Goal: Navigation & Orientation: Find specific page/section

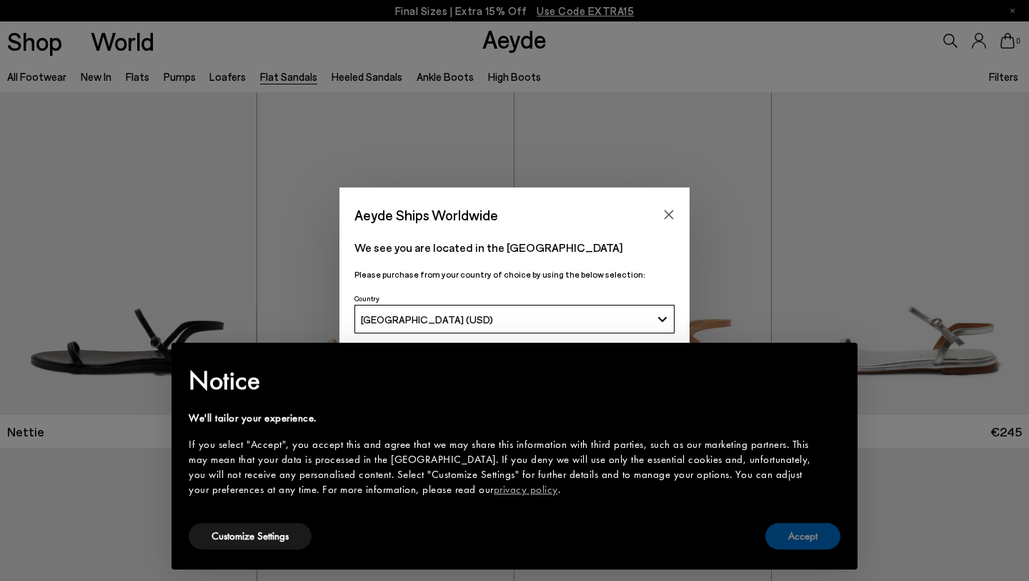
click at [821, 523] on button "Accept" at bounding box center [803, 536] width 75 height 26
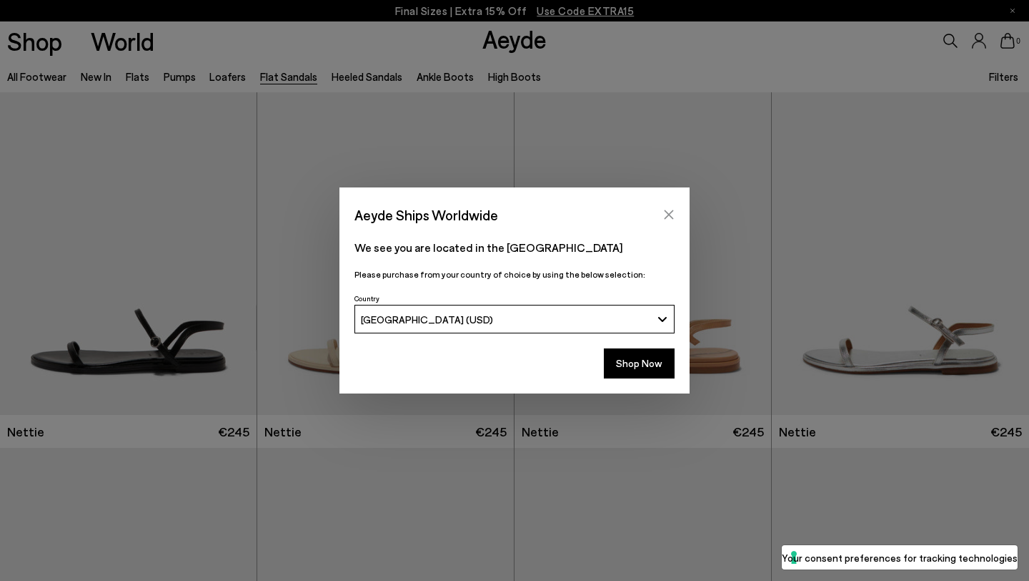
click at [671, 208] on button "Close" at bounding box center [668, 214] width 21 height 21
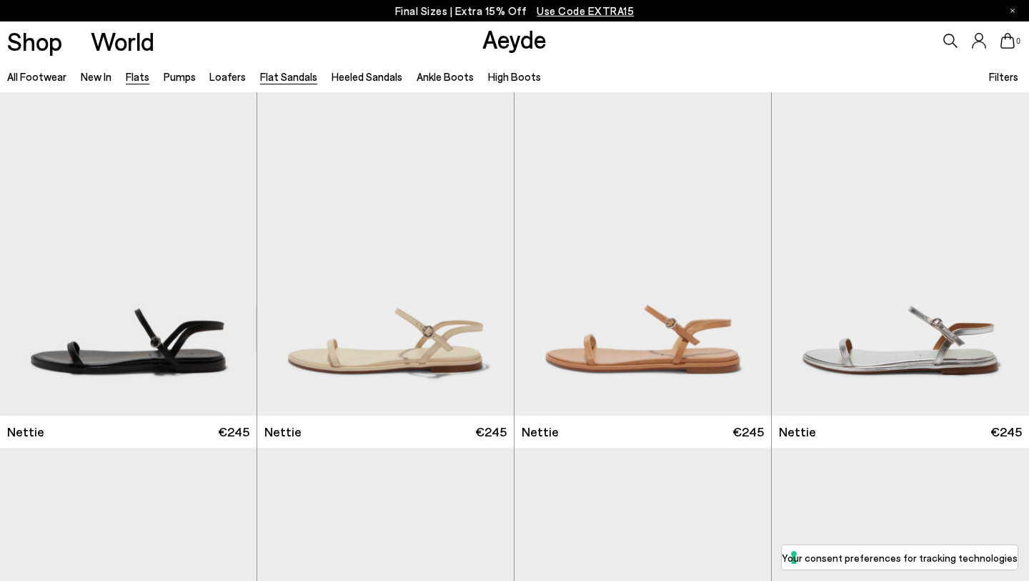
click at [142, 76] on link "Flats" at bounding box center [138, 76] width 24 height 13
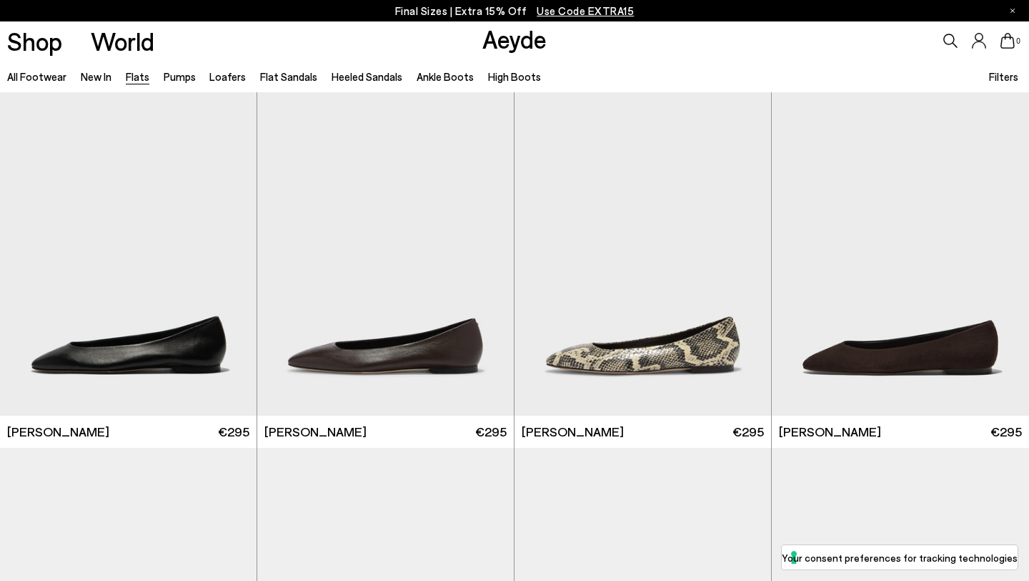
click at [228, 85] on li "Loafers" at bounding box center [227, 76] width 36 height 19
click at [277, 84] on li "Flat Sandals" at bounding box center [288, 76] width 57 height 19
click at [352, 79] on link "Heeled Sandals" at bounding box center [367, 76] width 71 height 13
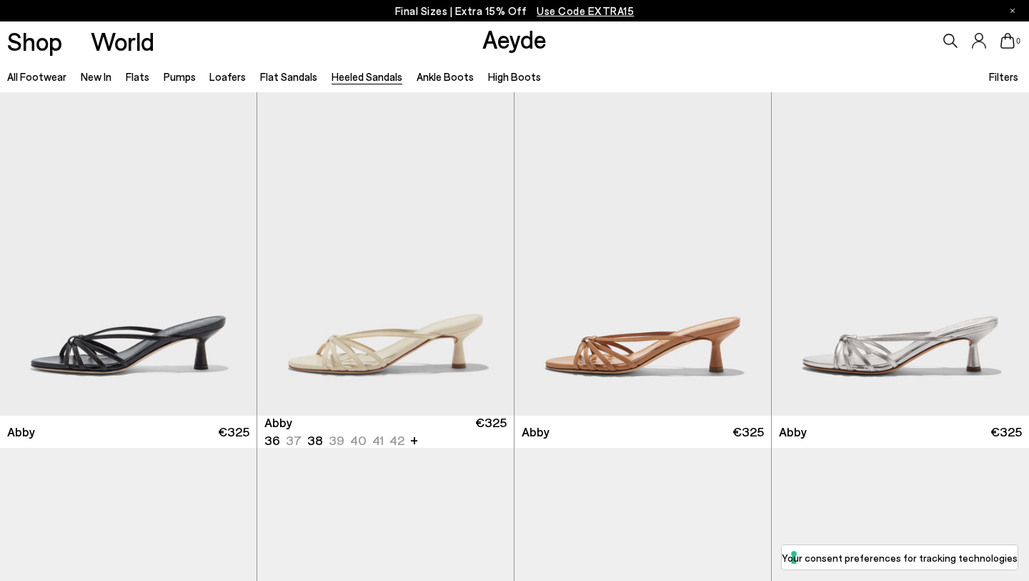
scroll to position [4, 0]
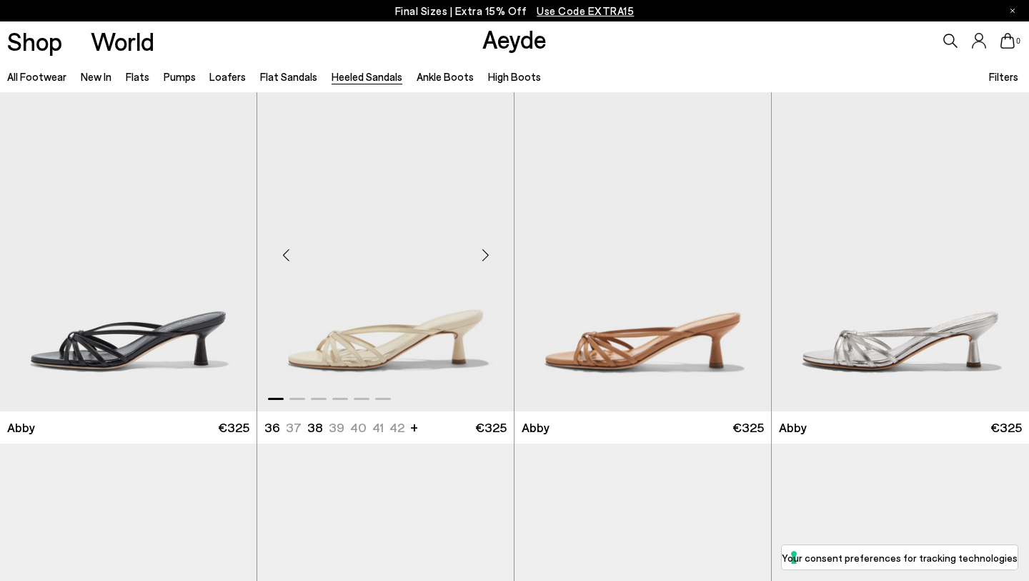
click at [482, 252] on div "Next slide" at bounding box center [485, 255] width 43 height 43
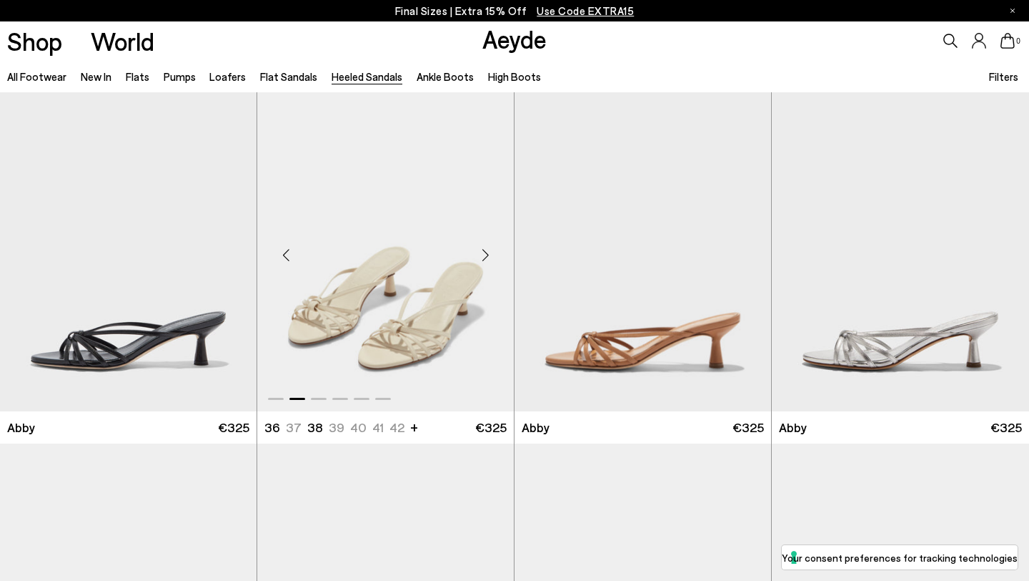
click at [482, 252] on div "Next slide" at bounding box center [485, 255] width 43 height 43
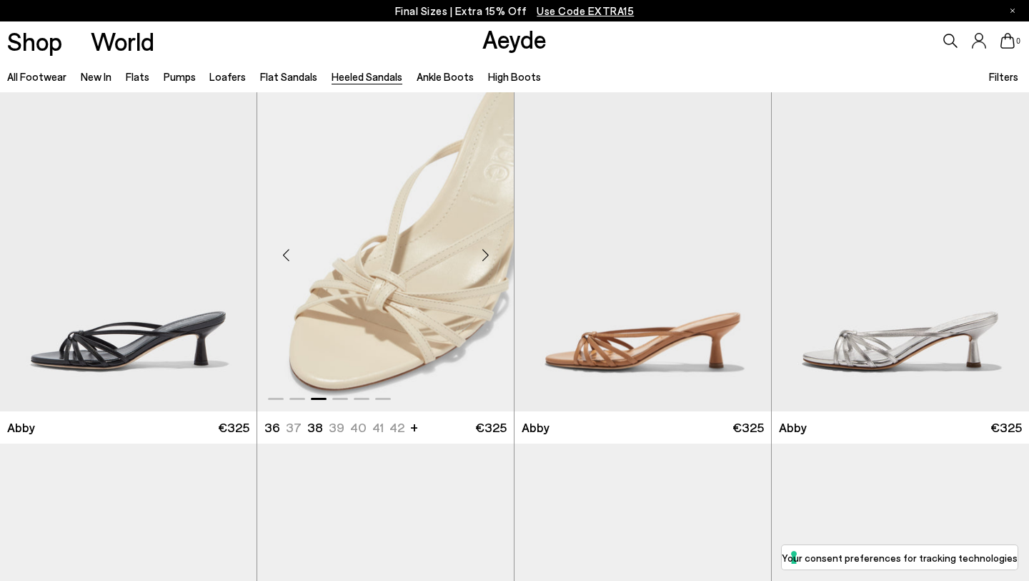
click at [482, 252] on div "Next slide" at bounding box center [485, 255] width 43 height 43
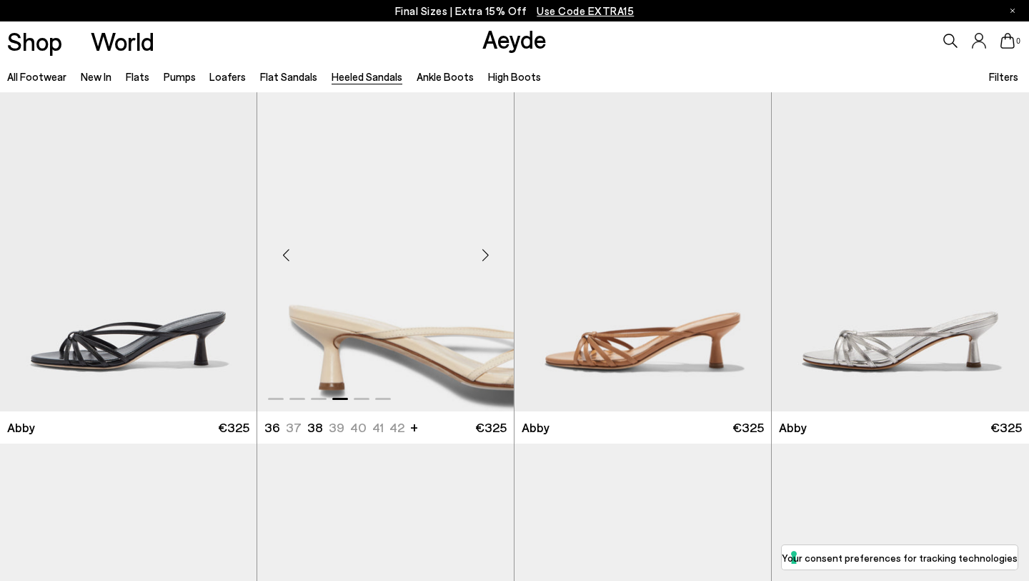
click at [482, 252] on div "Next slide" at bounding box center [485, 255] width 43 height 43
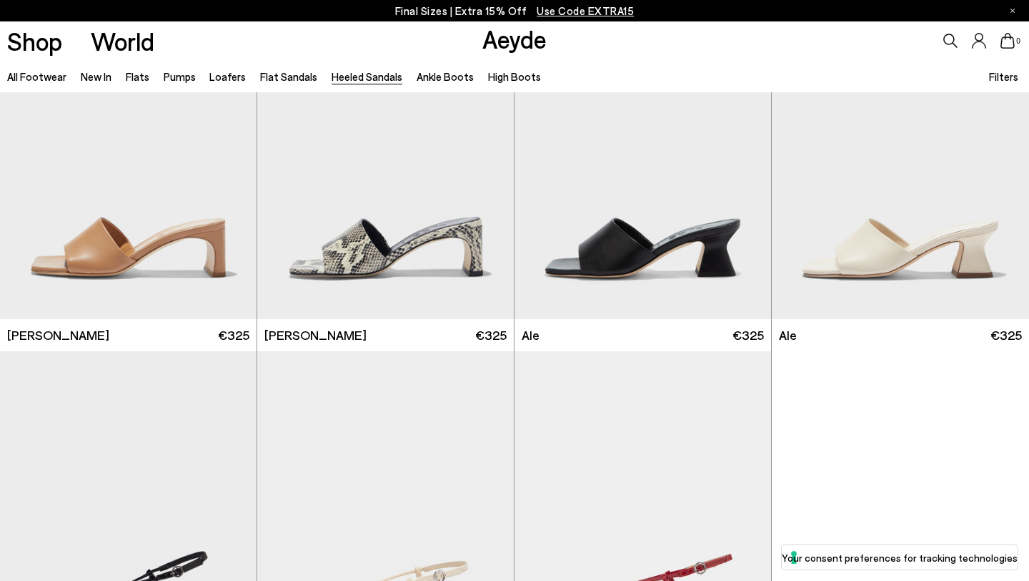
scroll to position [3161, 0]
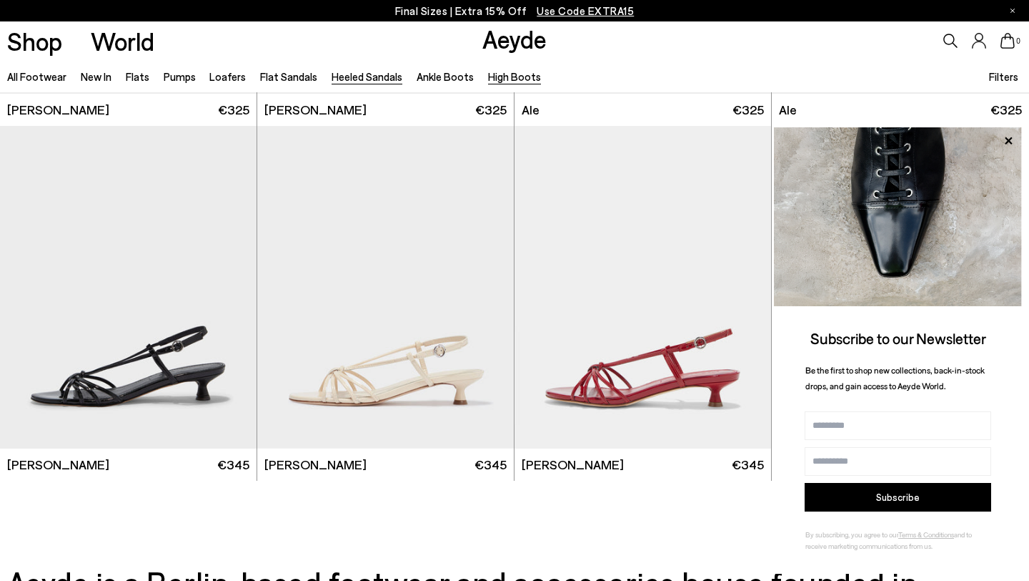
click at [491, 81] on link "High Boots" at bounding box center [514, 76] width 53 height 13
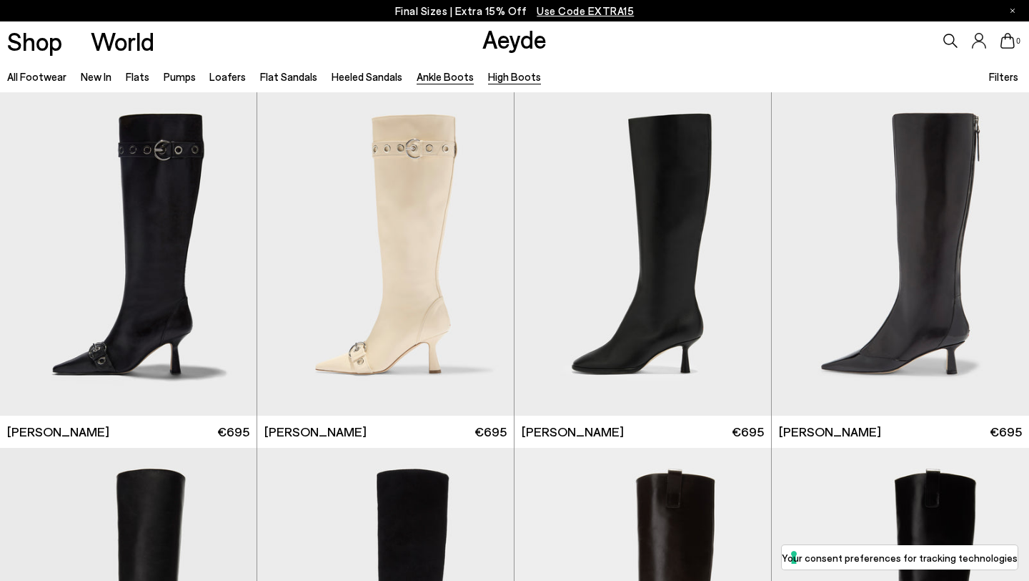
click at [443, 81] on link "Ankle Boots" at bounding box center [445, 76] width 57 height 13
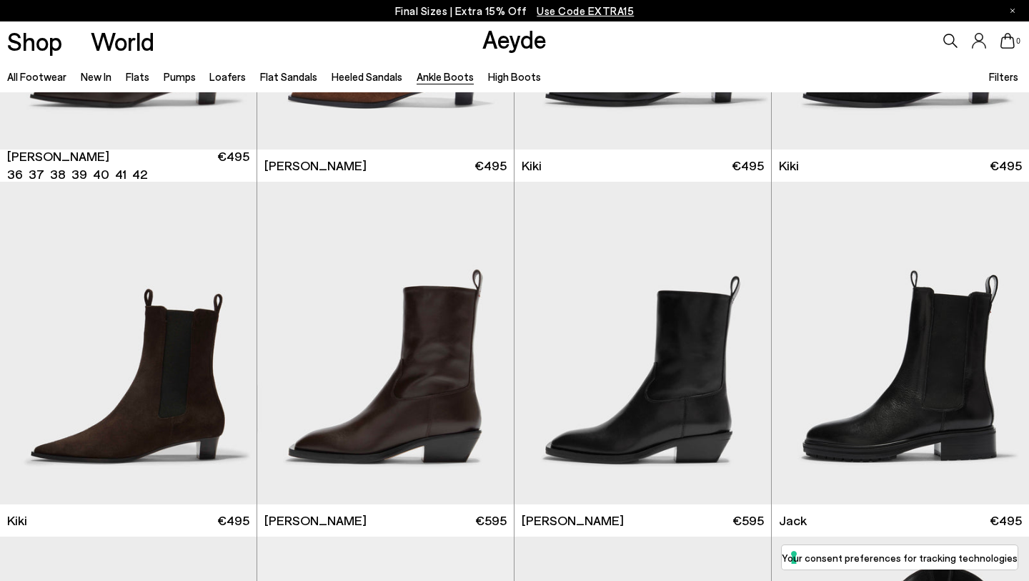
scroll to position [2185, 0]
